Goal: Information Seeking & Learning: Learn about a topic

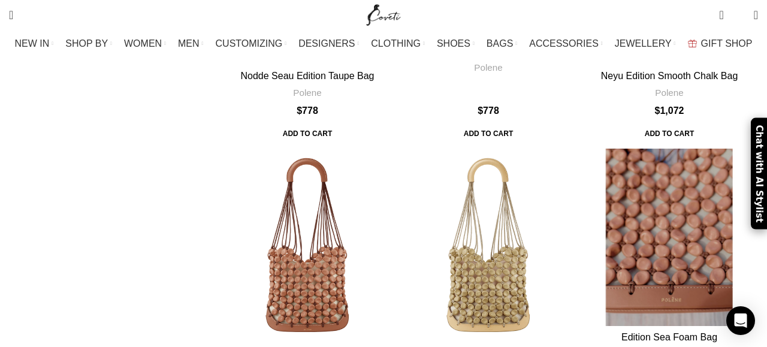
scroll to position [1188, 0]
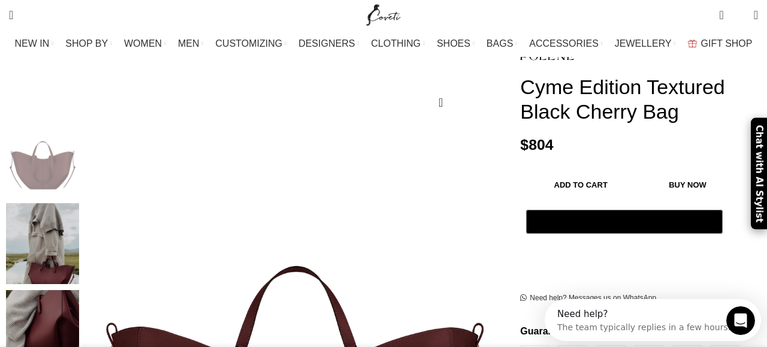
scroll to position [0, 99]
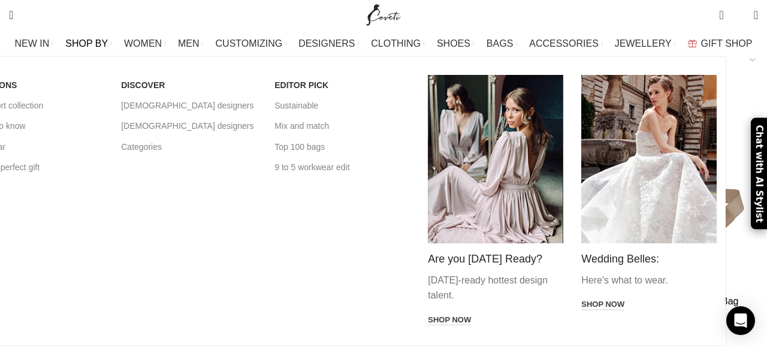
scroll to position [338, 0]
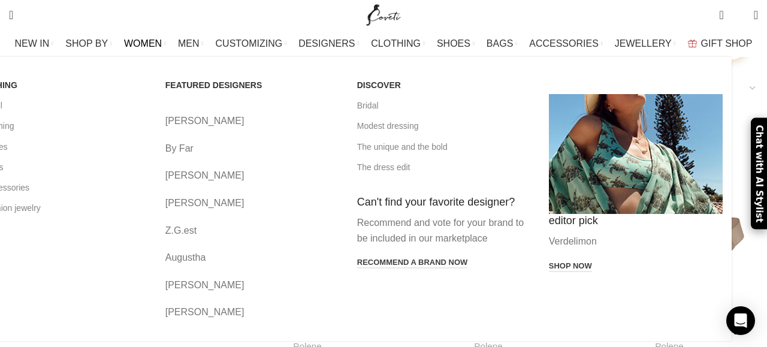
click at [162, 41] on span "WOMEN" at bounding box center [143, 43] width 38 height 11
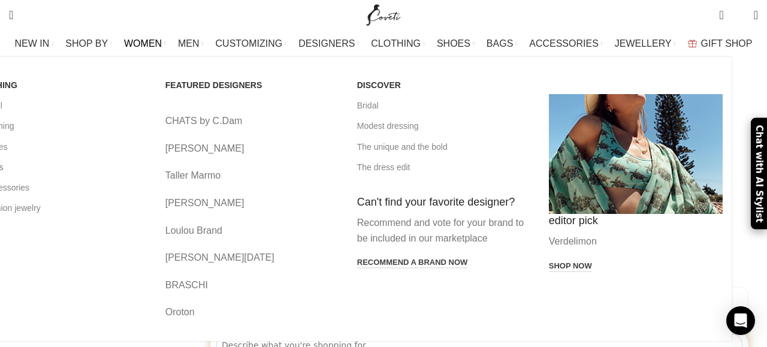
click at [50, 166] on link "All bags" at bounding box center [61, 167] width 174 height 20
